Goal: Find specific page/section: Find specific page/section

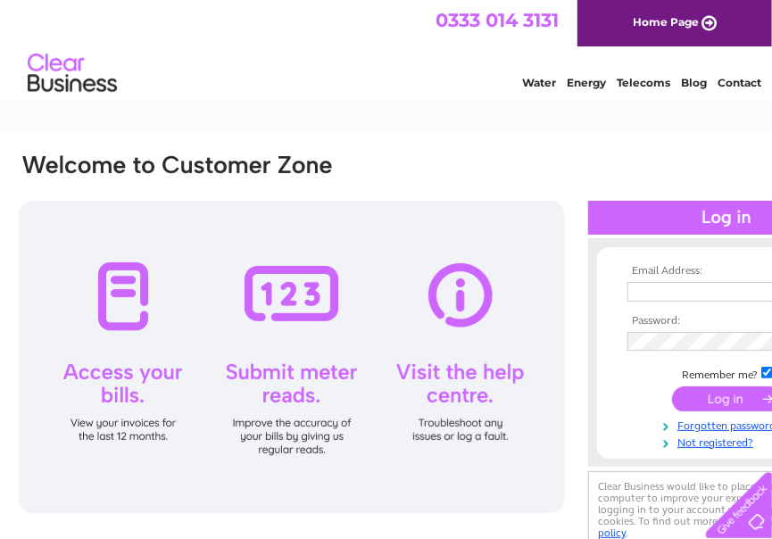
type input "michelle@jeely.org.uk"
click at [711, 396] on input "submit" at bounding box center [727, 399] width 110 height 25
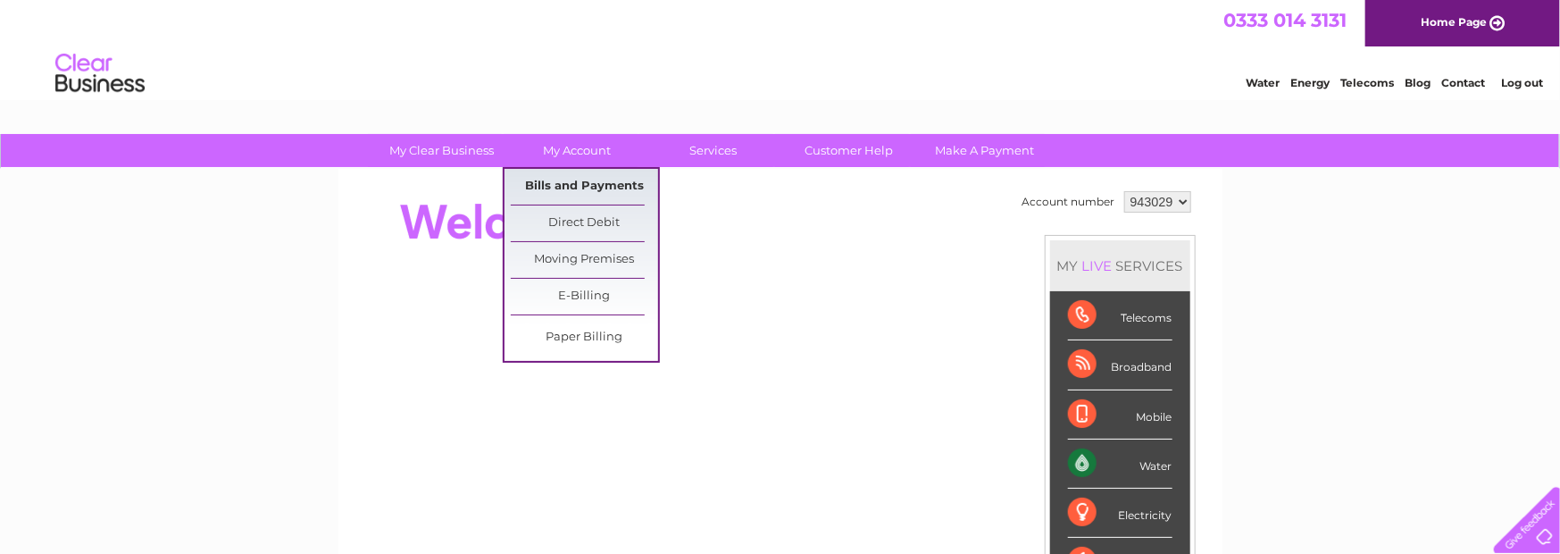
click at [598, 191] on link "Bills and Payments" at bounding box center [584, 187] width 147 height 36
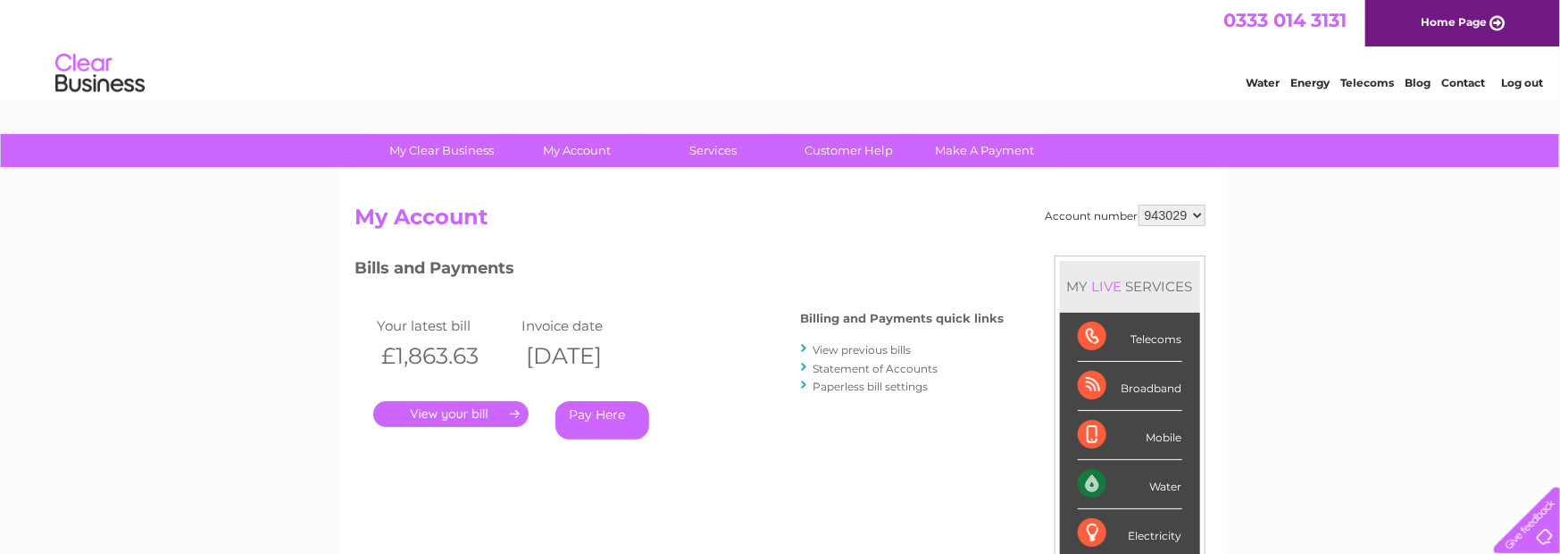
click at [470, 411] on link "." at bounding box center [450, 414] width 155 height 26
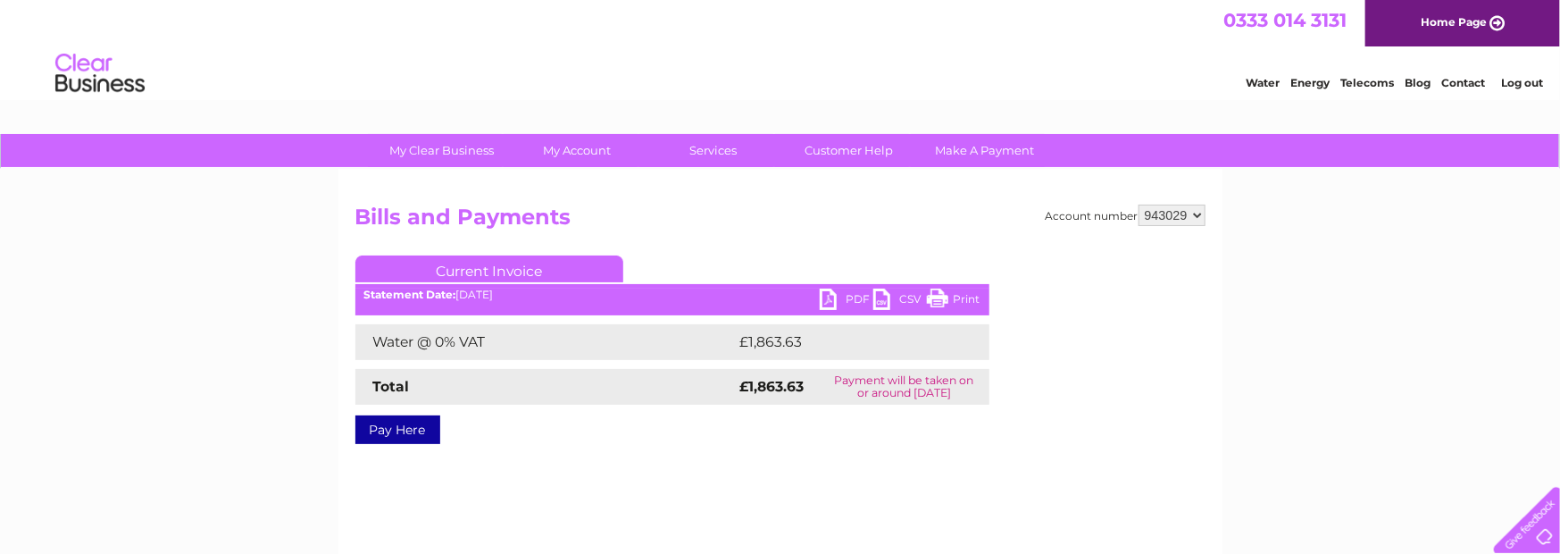
click at [856, 297] on link "PDF" at bounding box center [847, 301] width 54 height 26
